Goal: Task Accomplishment & Management: Complete application form

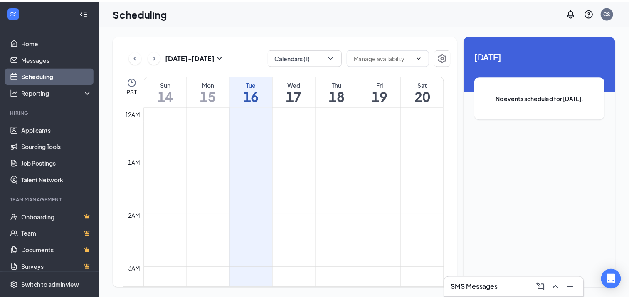
scroll to position [409, 0]
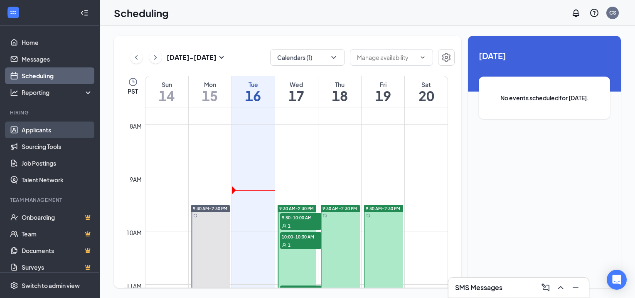
click at [41, 128] on link "Applicants" at bounding box center [57, 129] width 71 height 17
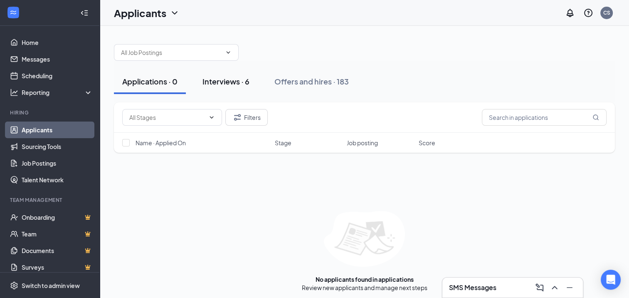
click at [231, 77] on div "Interviews · 6" at bounding box center [225, 81] width 47 height 10
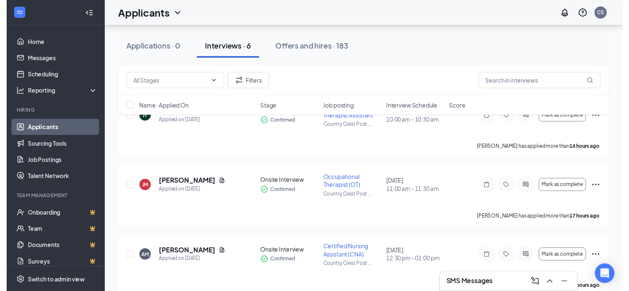
scroll to position [83, 0]
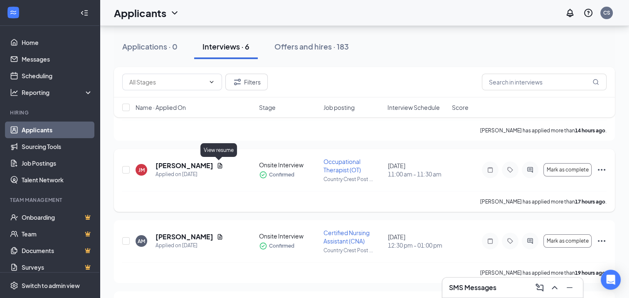
click at [218, 163] on icon "Document" at bounding box center [220, 165] width 5 height 5
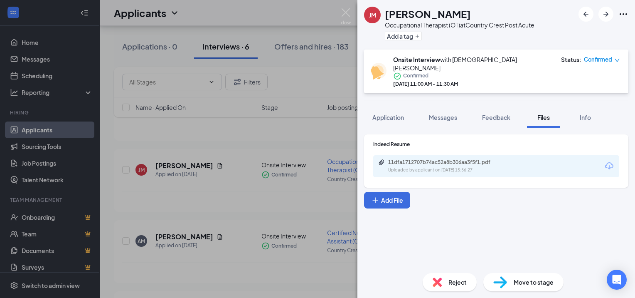
click at [153, 192] on div "[PERSON_NAME] [PERSON_NAME] Occupational Therapist (OT) at Country Crest Post A…" at bounding box center [317, 149] width 635 height 298
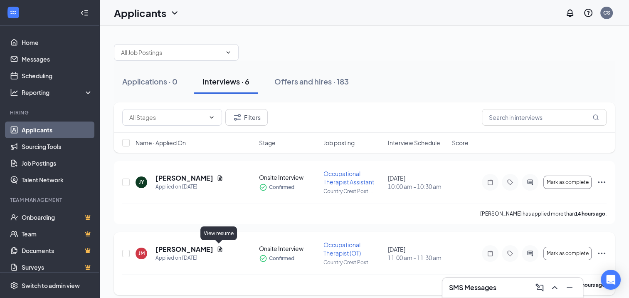
click at [220, 249] on icon "Document" at bounding box center [220, 249] width 7 height 7
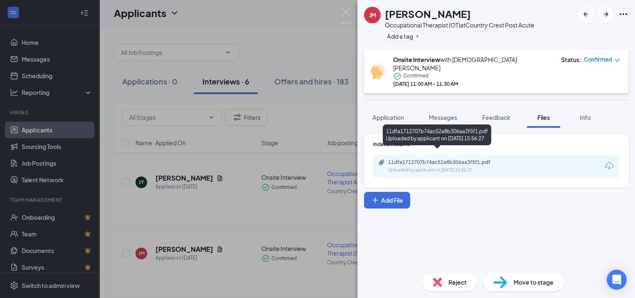
click at [429, 159] on div "11dfa1712707b74ac52a8b306aa3f5f1.pdf" at bounding box center [446, 162] width 116 height 7
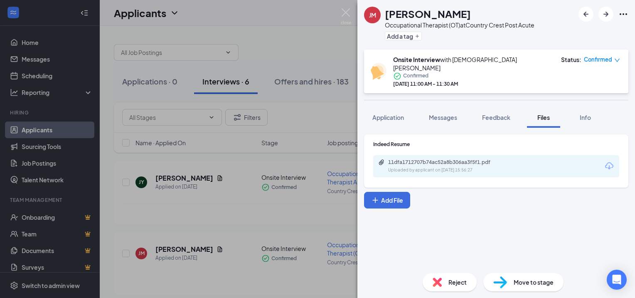
click at [256, 61] on div "[PERSON_NAME] [PERSON_NAME] Occupational Therapist (OT) at Country Crest Post A…" at bounding box center [317, 149] width 635 height 298
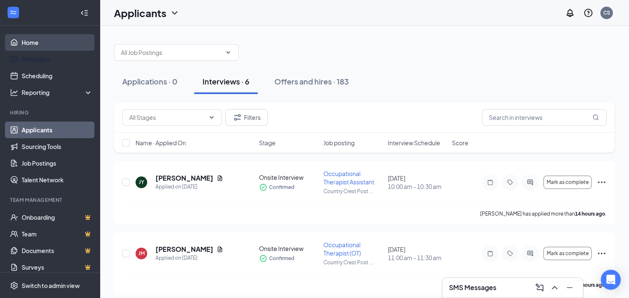
click at [24, 40] on link "Home" at bounding box center [57, 42] width 71 height 17
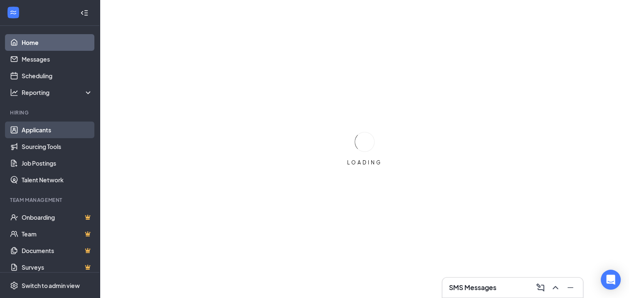
click at [37, 127] on link "Applicants" at bounding box center [57, 129] width 71 height 17
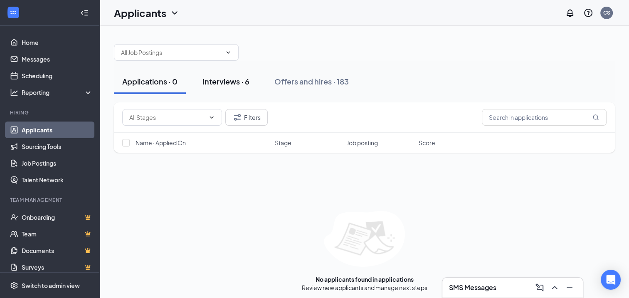
click at [241, 89] on button "Interviews · 6" at bounding box center [226, 81] width 64 height 25
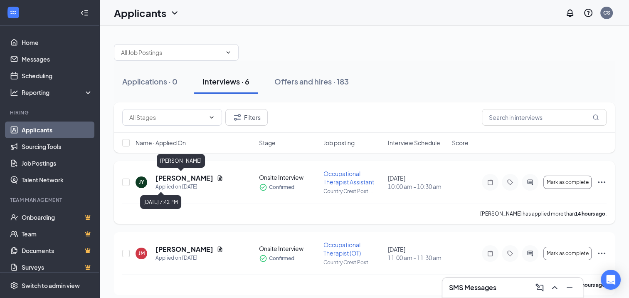
click at [179, 180] on h5 "[PERSON_NAME]" at bounding box center [184, 177] width 58 height 9
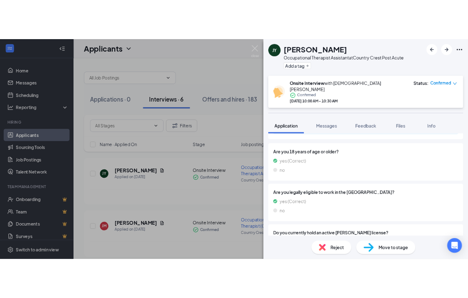
scroll to position [303, 0]
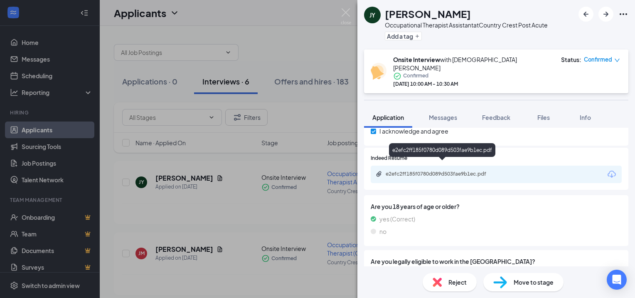
click at [443, 170] on div "e2efc2ff185f0780d089d503fae9b1ec.pdf" at bounding box center [444, 173] width 116 height 7
click at [318, 116] on div "JY Jared York Occupational Therapist Assistant at Country Crest Post Acute Add …" at bounding box center [317, 149] width 635 height 298
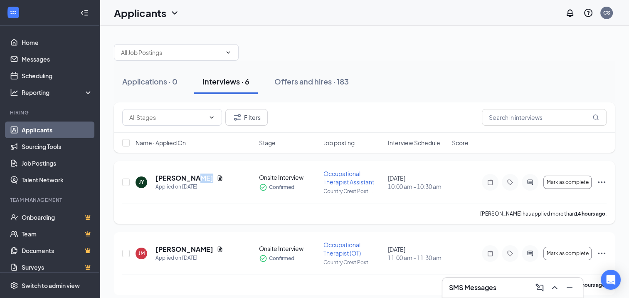
click at [217, 179] on icon "Document" at bounding box center [220, 178] width 7 height 7
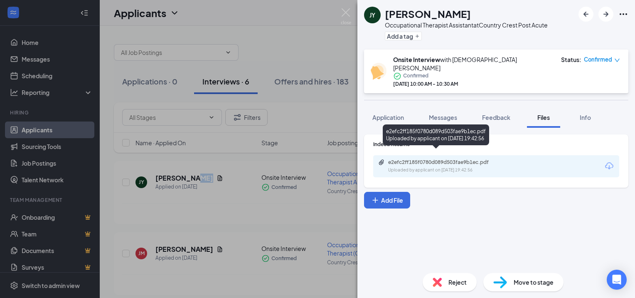
click at [434, 167] on div "Uploaded by applicant on Sep 15, 2025 at 19:42:56" at bounding box center [450, 170] width 125 height 7
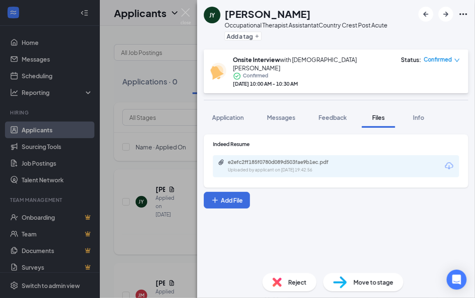
click at [169, 184] on div "JY Jared York Occupational Therapist Assistant at Country Crest Post Acute Add …" at bounding box center [237, 149] width 475 height 298
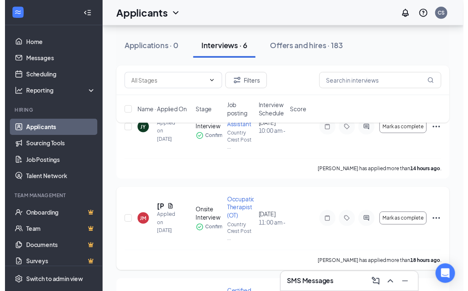
scroll to position [125, 0]
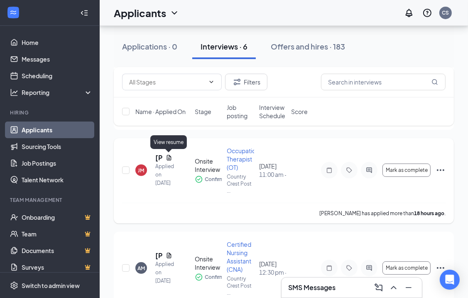
click at [167, 157] on icon "Document" at bounding box center [169, 157] width 5 height 5
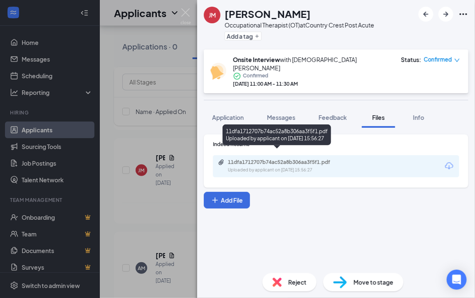
click at [286, 159] on div "11dfa1712707b74ac52a8b306aa3f5f1.pdf" at bounding box center [286, 162] width 116 height 7
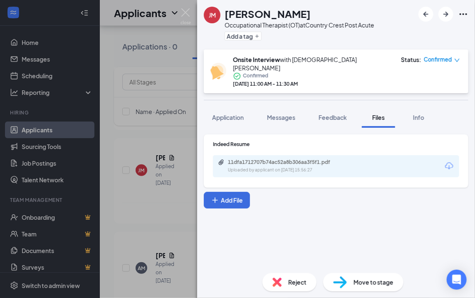
click at [171, 96] on div "[PERSON_NAME] [PERSON_NAME] Occupational Therapist (OT) at Country Crest Post A…" at bounding box center [237, 149] width 475 height 298
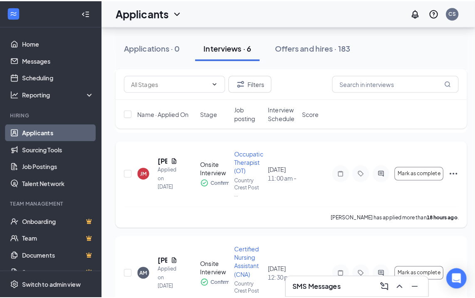
scroll to position [125, 0]
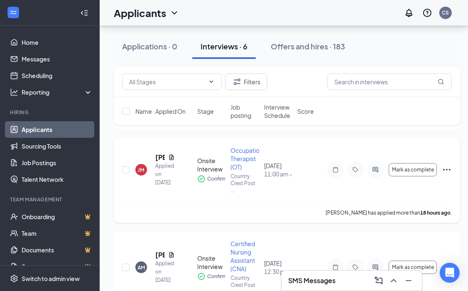
click at [168, 153] on div "[PERSON_NAME]" at bounding box center [165, 157] width 20 height 9
click at [160, 155] on h5 "[PERSON_NAME]" at bounding box center [160, 157] width 10 height 9
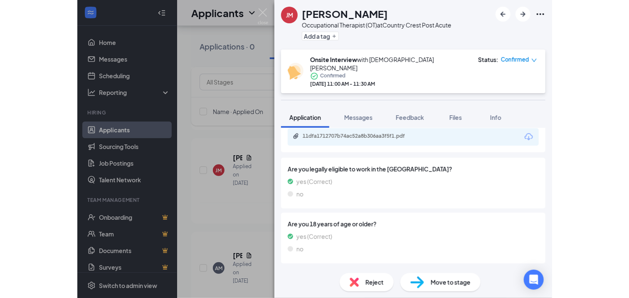
scroll to position [566, 0]
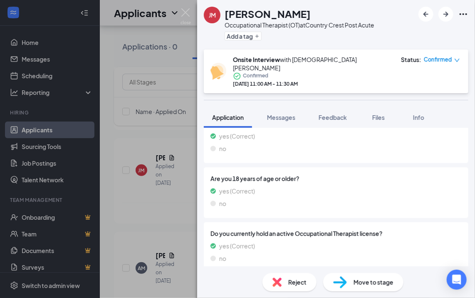
click at [284, 133] on div "Are you legally eligible to work in the US? yes (Correct) no" at bounding box center [335, 137] width 251 height 37
click at [132, 177] on div "JM Jennifer McDaniel Occupational Therapist (OT) at Country Crest Post Acute Ad…" at bounding box center [237, 149] width 475 height 298
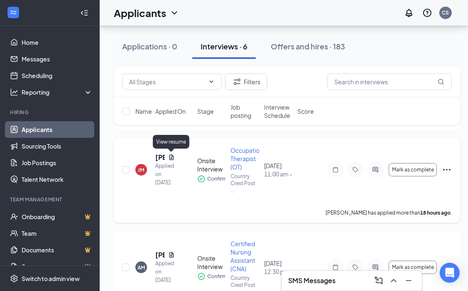
click at [173, 154] on icon "Document" at bounding box center [171, 157] width 7 height 7
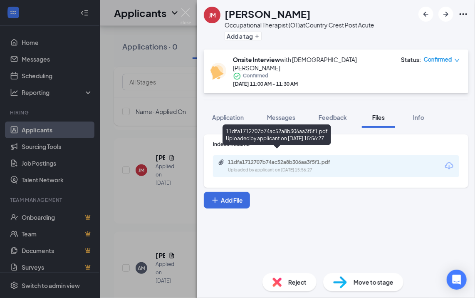
click at [295, 155] on div "11dfa1712707b74ac52a8b306aa3f5f1.pdf Uploaded by applicant on [DATE] 15:56:27" at bounding box center [336, 166] width 246 height 22
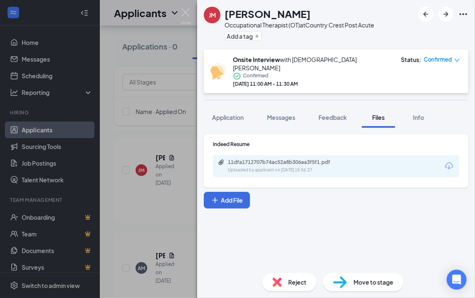
click at [289, 159] on div "11dfa1712707b74ac52a8b306aa3f5f1.pdf" at bounding box center [286, 162] width 116 height 7
click at [185, 11] on img at bounding box center [185, 16] width 10 height 16
